Goal: Navigation & Orientation: Go to known website

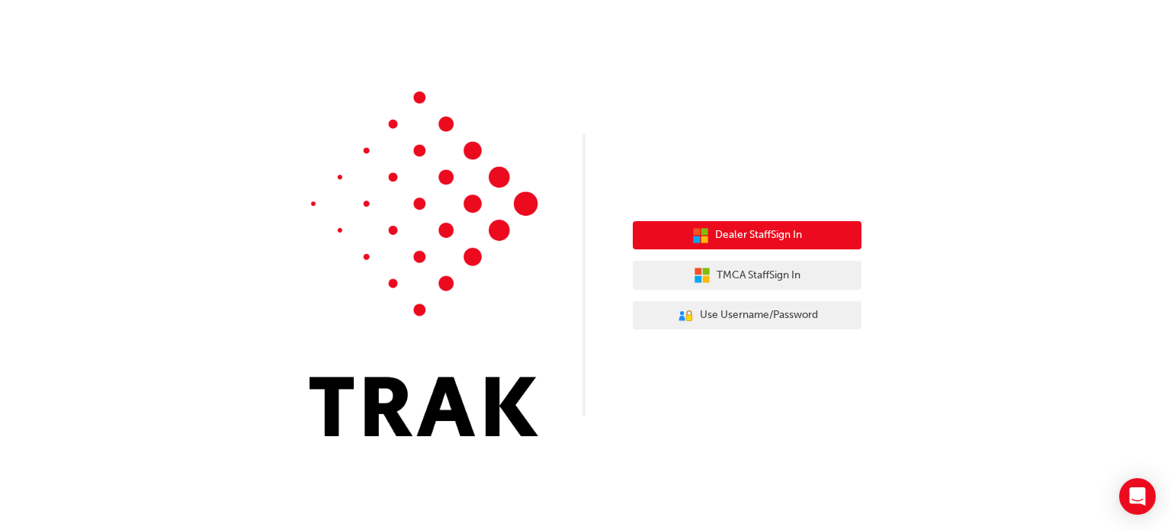
click at [774, 239] on span "Dealer Staff Sign In" at bounding box center [758, 235] width 87 height 18
